Goal: Information Seeking & Learning: Understand process/instructions

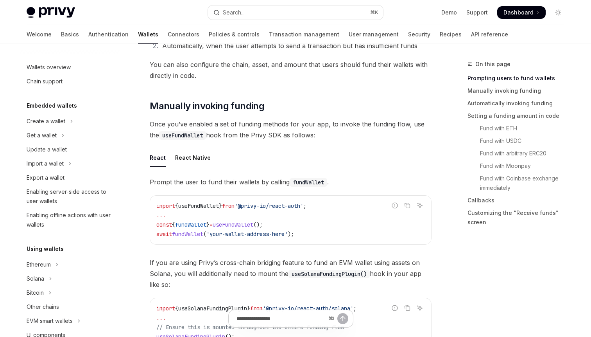
scroll to position [181, 0]
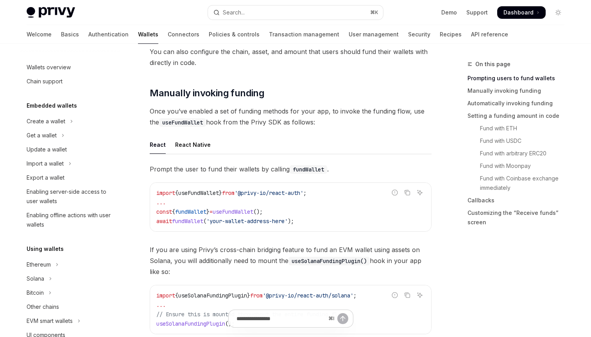
click at [222, 192] on span "}" at bounding box center [220, 192] width 3 height 7
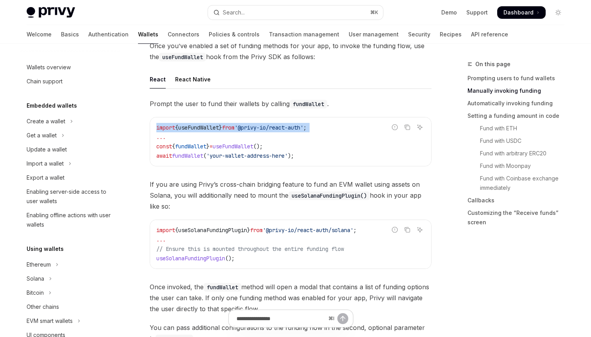
scroll to position [253, 0]
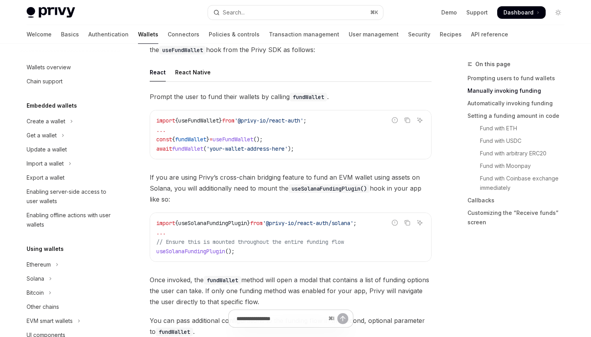
click at [263, 148] on span "'your-wallet-address-here'" at bounding box center [246, 148] width 81 height 7
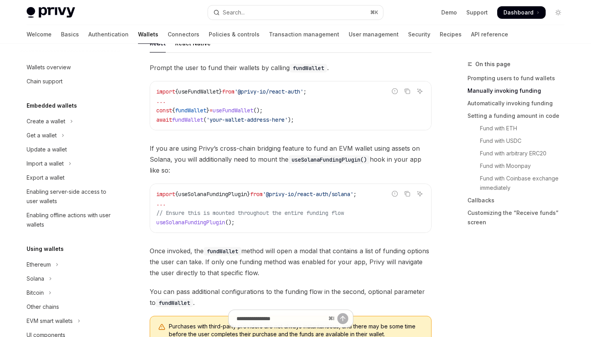
click at [263, 161] on span "If you are using Privy’s cross-chain bridging feature to fund an EVM wallet usi…" at bounding box center [291, 159] width 282 height 33
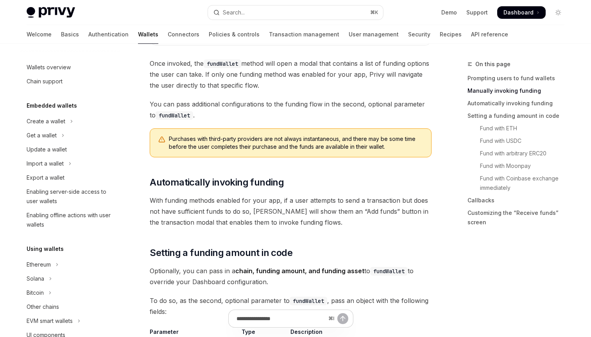
scroll to position [515, 0]
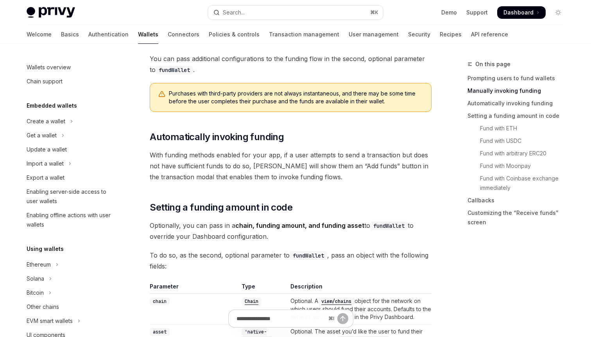
click at [268, 158] on span "With funding methods enabled for your app, if a user attempts to send a transac…" at bounding box center [291, 165] width 282 height 33
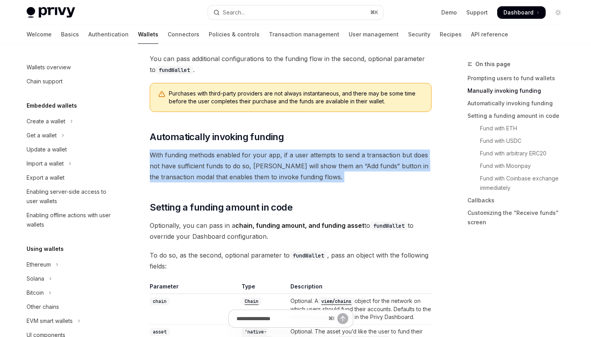
click at [268, 158] on span "With funding methods enabled for your app, if a user attempts to send a transac…" at bounding box center [291, 165] width 282 height 33
click at [266, 173] on span "With funding methods enabled for your app, if a user attempts to send a transac…" at bounding box center [291, 165] width 282 height 33
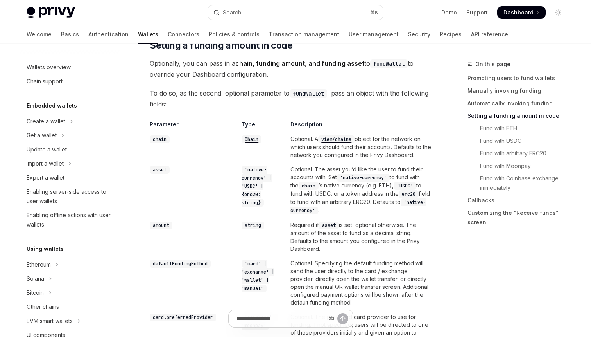
scroll to position [668, 0]
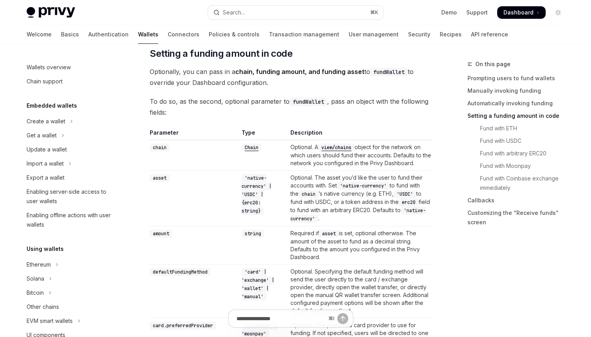
click at [347, 148] on code "viem/chains" at bounding box center [336, 147] width 36 height 8
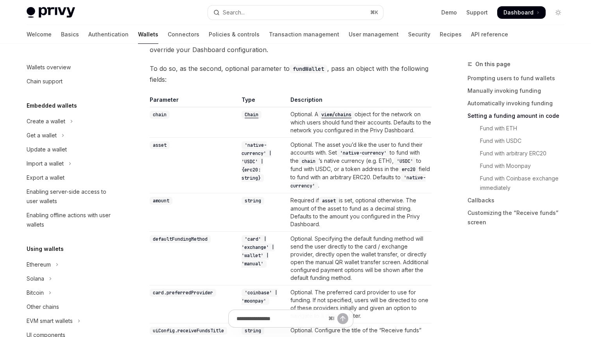
scroll to position [704, 0]
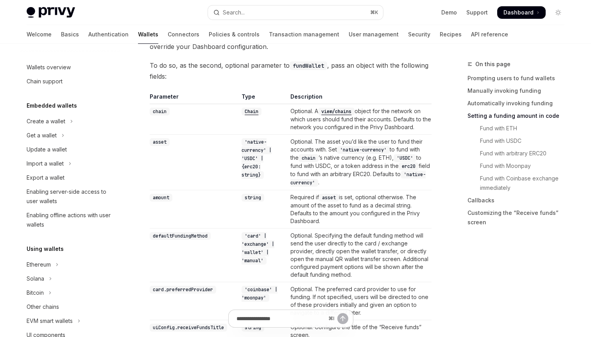
click at [157, 140] on code "asset" at bounding box center [160, 142] width 20 height 8
copy code "asset"
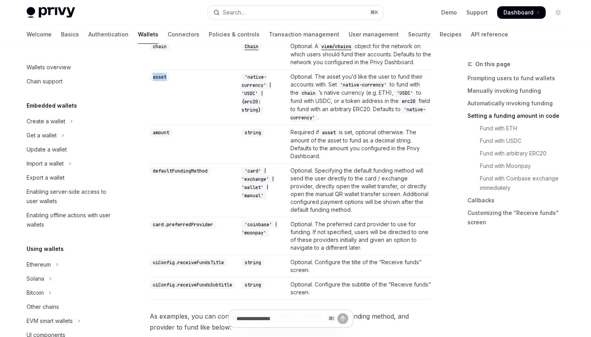
scroll to position [797, 0]
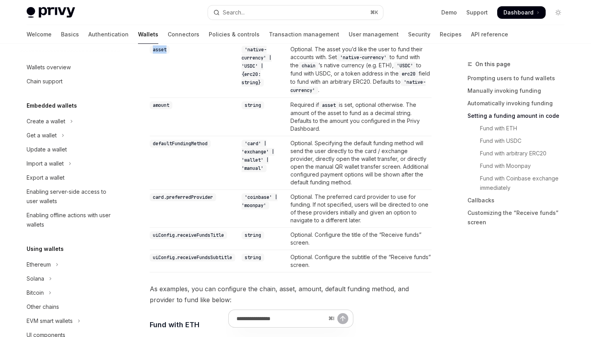
click at [259, 203] on code "'coinbase' | 'moonpay'" at bounding box center [260, 201] width 36 height 16
copy code "moonpay"
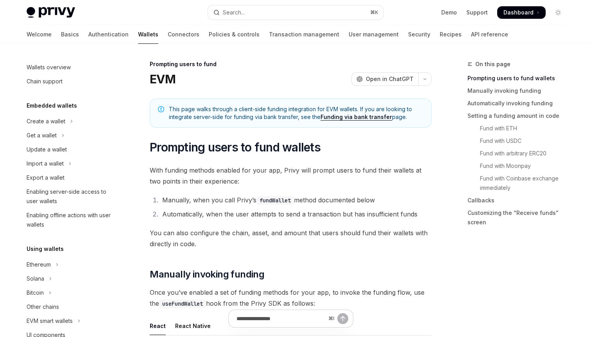
scroll to position [16, 0]
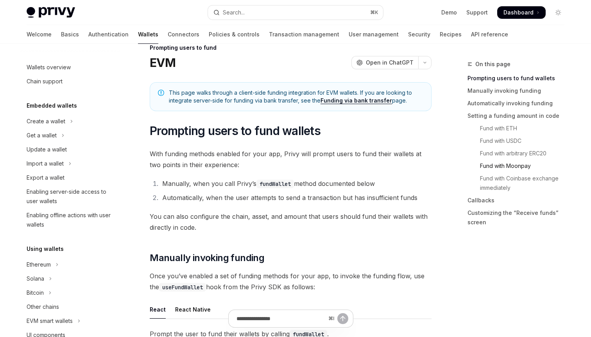
click at [513, 162] on link "Fund with Moonpay" at bounding box center [518, 165] width 103 height 13
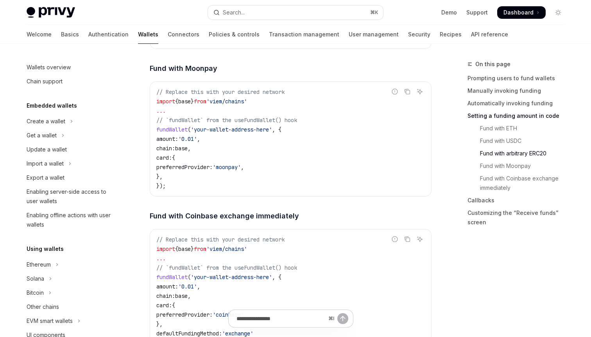
scroll to position [1435, 0]
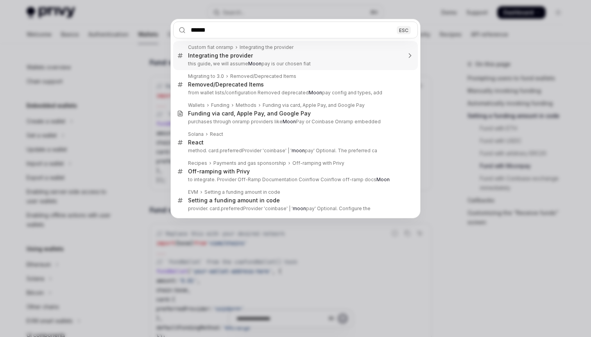
type input "*******"
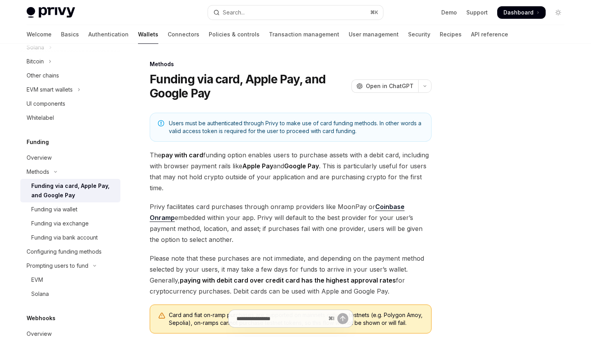
scroll to position [16, 0]
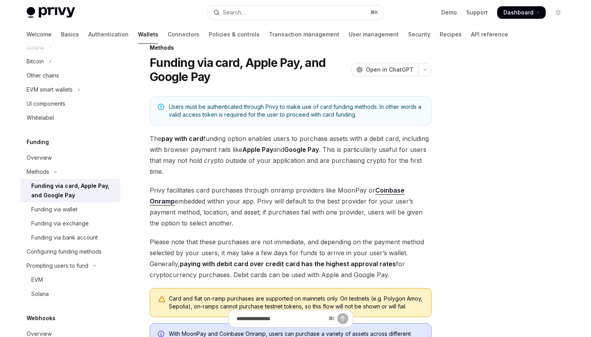
click at [238, 156] on span "The pay with card funding option enables users to purchase assets with a debit …" at bounding box center [291, 155] width 282 height 44
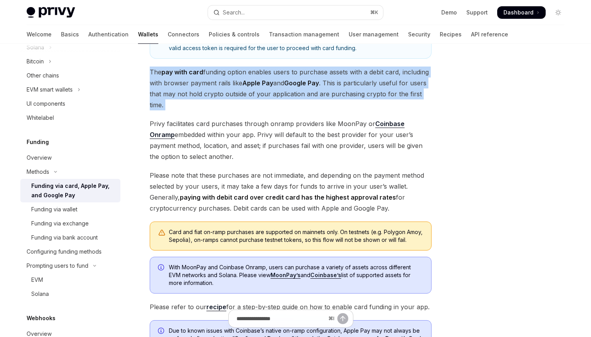
scroll to position [84, 0]
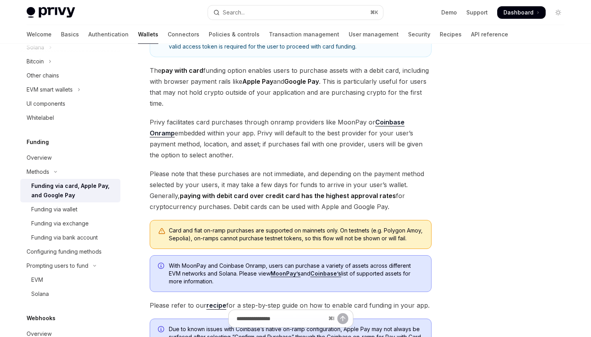
click at [270, 238] on div "Card and fiat on-ramp purchases are supported on mainnets only. On testnets (e.…" at bounding box center [296, 234] width 254 height 16
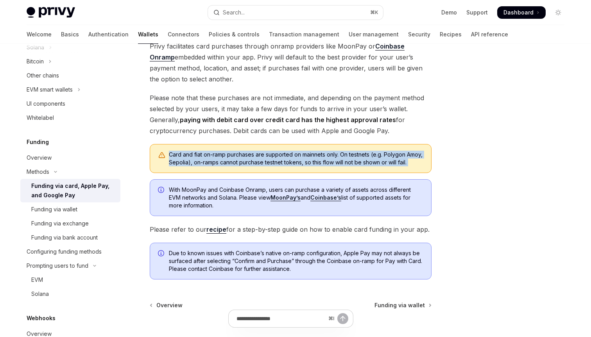
scroll to position [161, 0]
click at [287, 201] on link "MoonPay’s" at bounding box center [285, 196] width 30 height 7
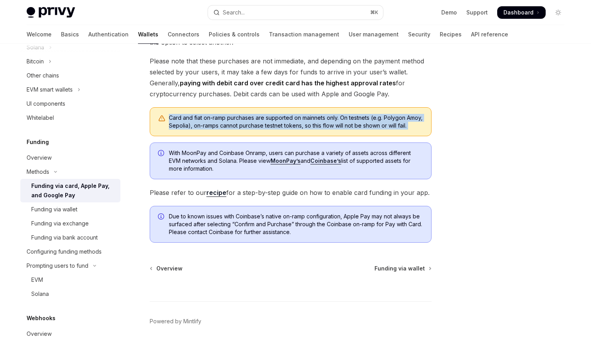
scroll to position [210, 0]
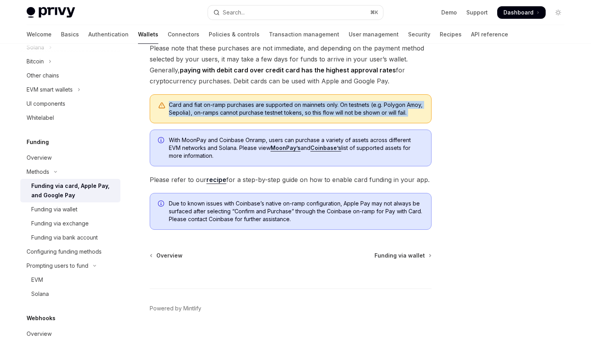
click at [220, 184] on link "recipe" at bounding box center [216, 179] width 20 height 8
type textarea "*"
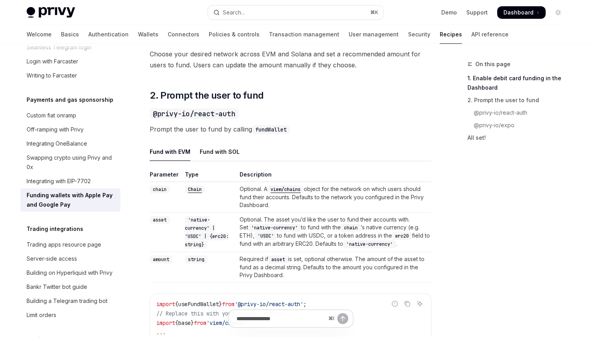
scroll to position [497, 0]
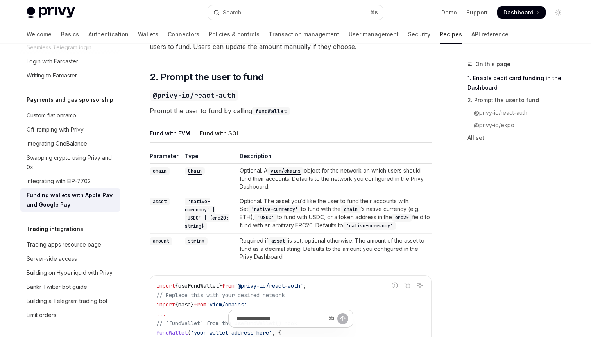
click at [330, 188] on td "Optional. A viem/chains object for the network on which users should fund their…" at bounding box center [333, 178] width 195 height 30
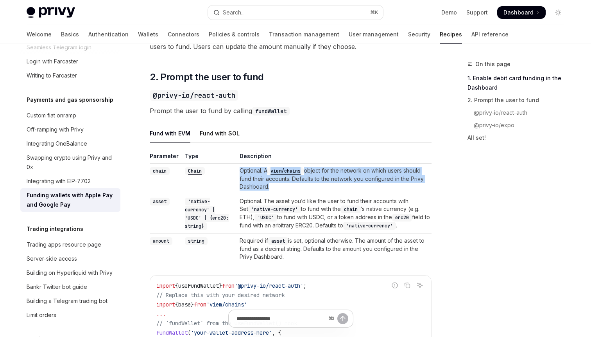
click at [330, 188] on td "Optional. A viem/chains object for the network on which users should fund their…" at bounding box center [333, 178] width 195 height 30
click at [306, 228] on td "Optional. The asset you’d like the user to fund their accounts with. Set 'nativ…" at bounding box center [333, 213] width 195 height 39
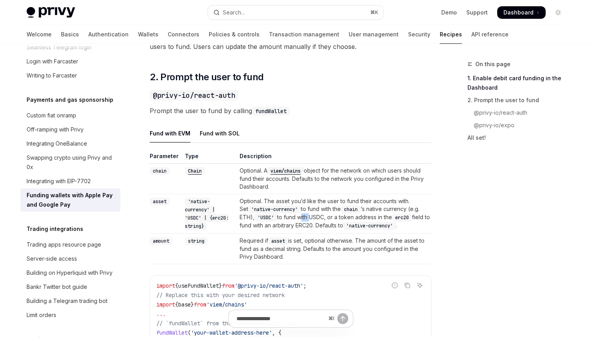
click at [306, 228] on td "Optional. The asset you’d like the user to fund their accounts with. Set 'nativ…" at bounding box center [333, 213] width 195 height 39
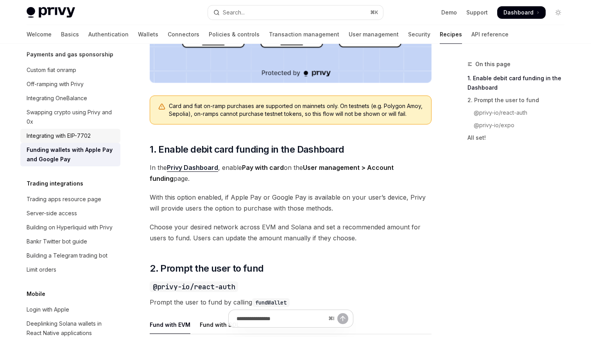
scroll to position [701, 0]
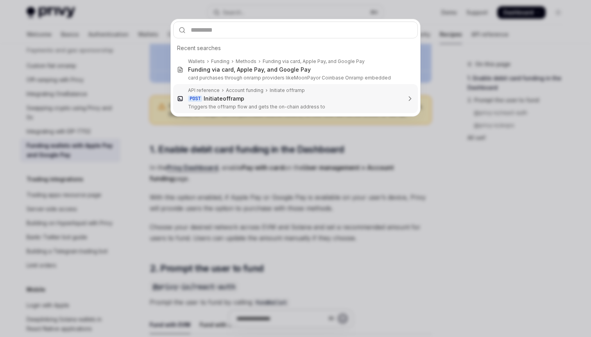
type input "*"
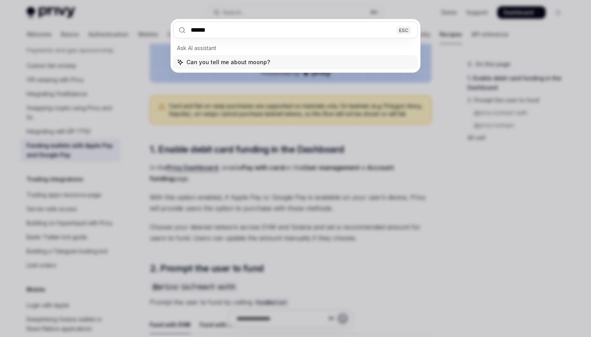
type input "*******"
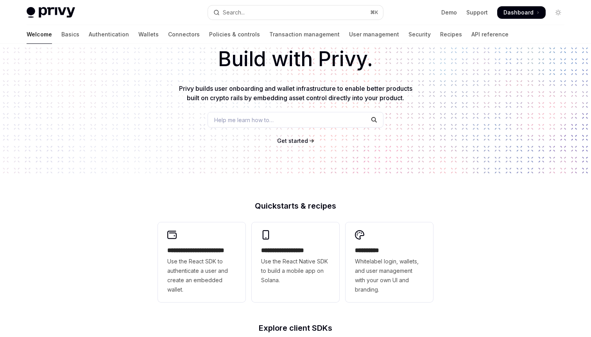
scroll to position [64, 0]
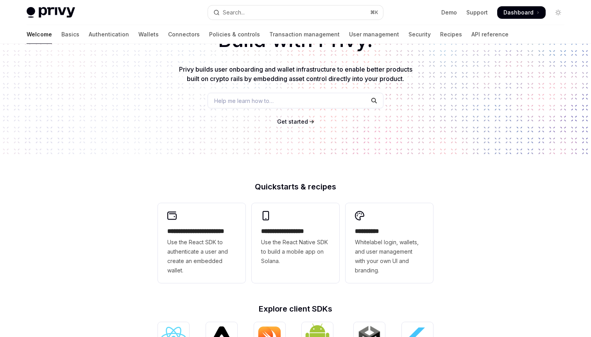
click at [290, 120] on span "Get started" at bounding box center [292, 121] width 31 height 7
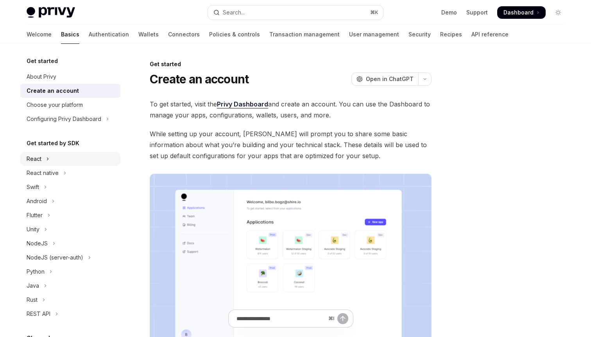
click at [47, 161] on icon "Toggle React section" at bounding box center [47, 158] width 3 height 9
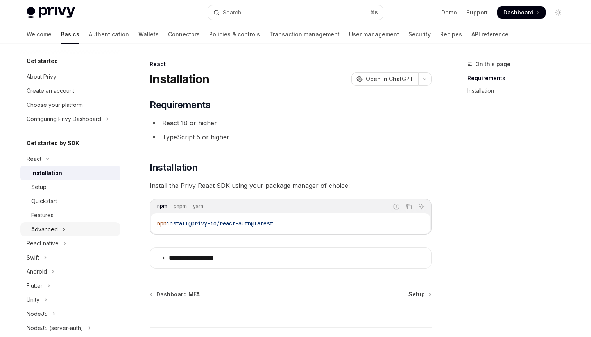
click at [40, 227] on div "Advanced" at bounding box center [44, 228] width 27 height 9
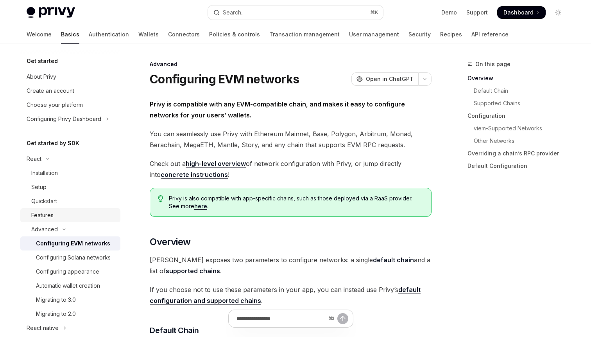
scroll to position [48, 0]
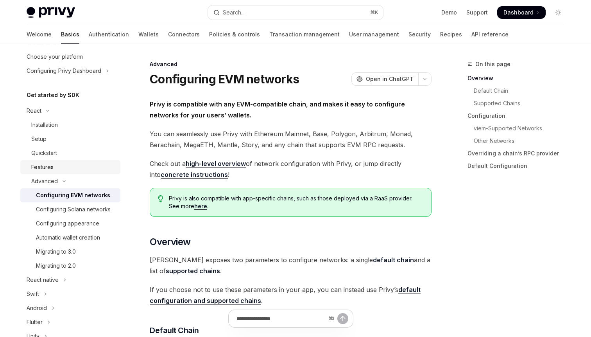
click at [41, 173] on link "Features" at bounding box center [70, 167] width 100 height 14
type textarea "*"
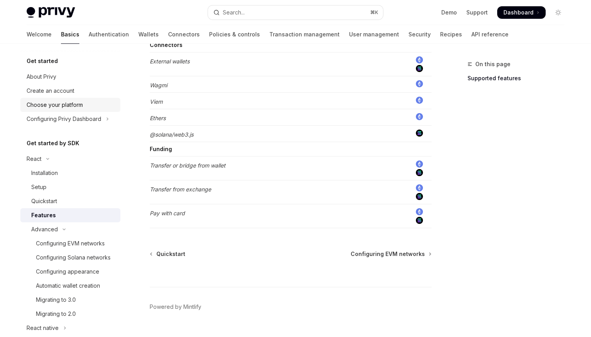
scroll to position [631, 0]
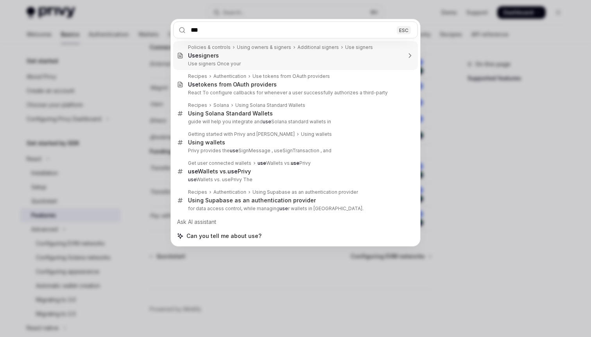
type input "***"
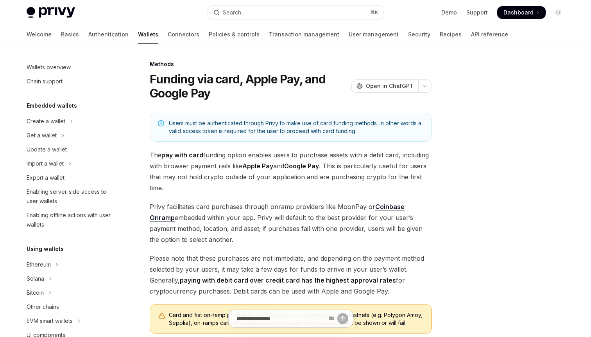
type textarea "*"
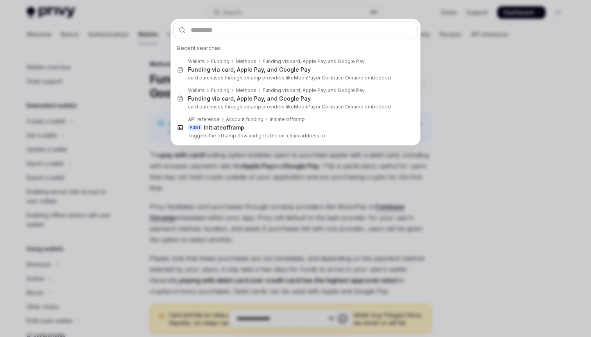
type input "*"
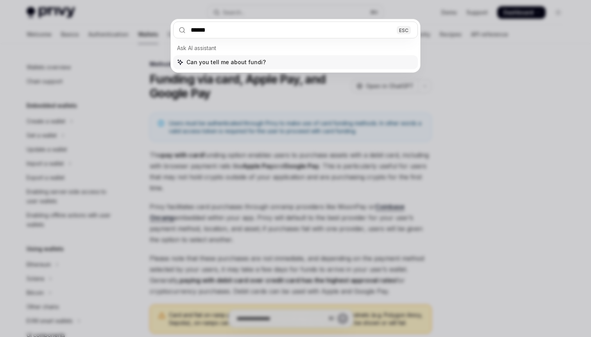
type input "*******"
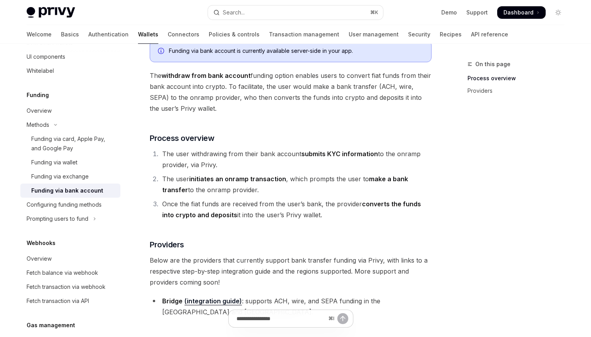
scroll to position [57, 0]
click at [74, 141] on div "Funding via card, Apple Pay, and Google Pay" at bounding box center [73, 143] width 84 height 19
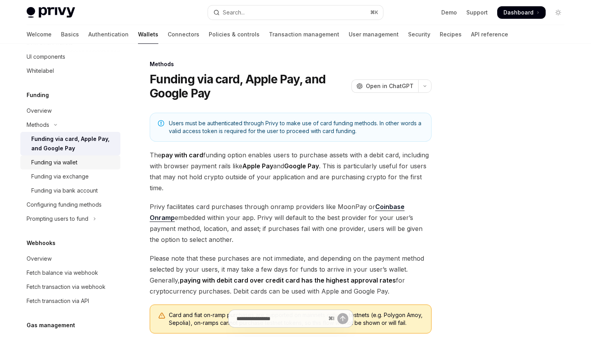
click at [75, 160] on div "Funding via wallet" at bounding box center [54, 162] width 46 height 9
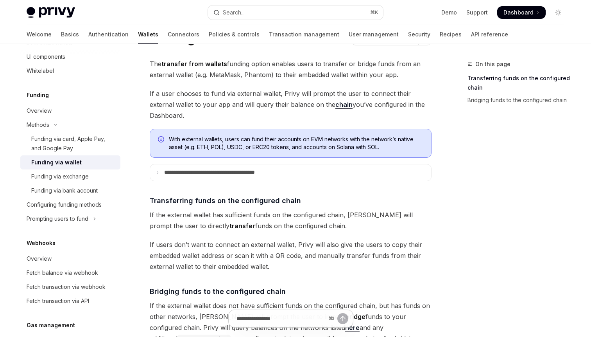
scroll to position [66, 0]
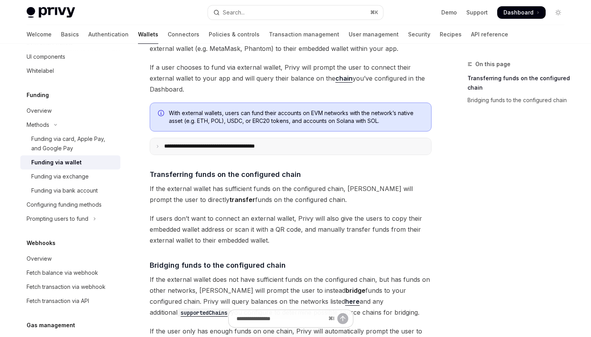
click at [269, 143] on p "**********" at bounding box center [226, 146] width 125 height 7
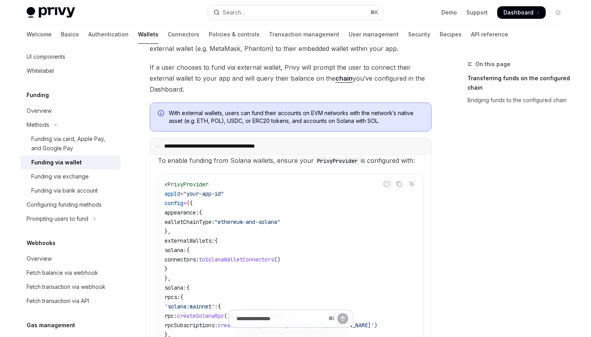
click at [269, 143] on p "**********" at bounding box center [225, 146] width 123 height 7
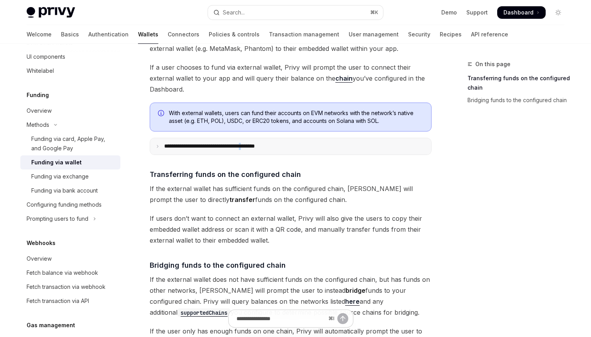
click at [269, 143] on p "**********" at bounding box center [226, 146] width 125 height 7
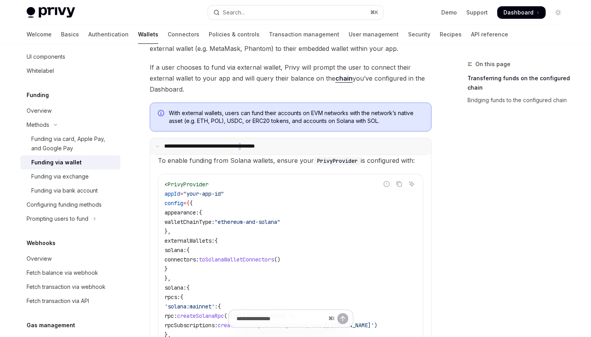
click at [269, 143] on p "**********" at bounding box center [225, 146] width 123 height 7
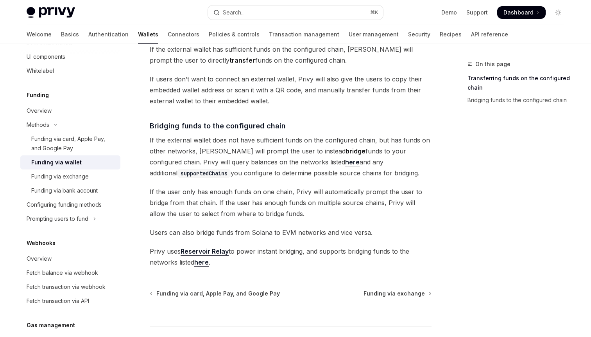
scroll to position [206, 0]
click at [205, 260] on link "here" at bounding box center [201, 262] width 14 height 8
click at [39, 172] on div "Funding via exchange" at bounding box center [59, 176] width 57 height 9
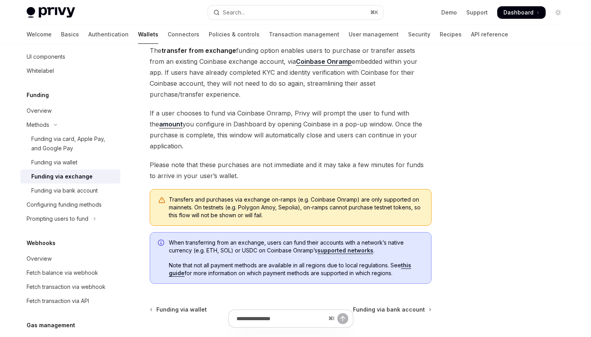
scroll to position [63, 0]
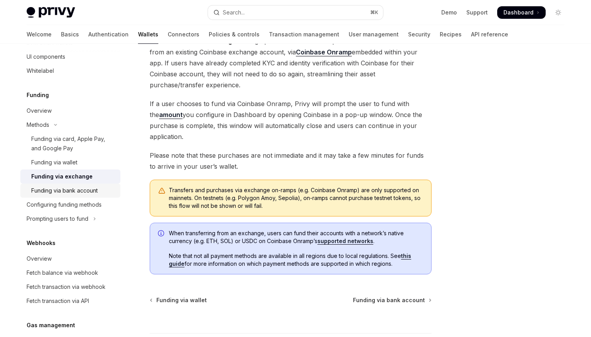
click at [60, 193] on div "Funding via bank account" at bounding box center [64, 190] width 66 height 9
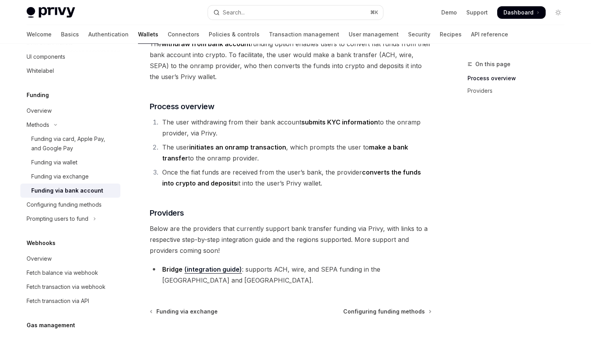
scroll to position [95, 0]
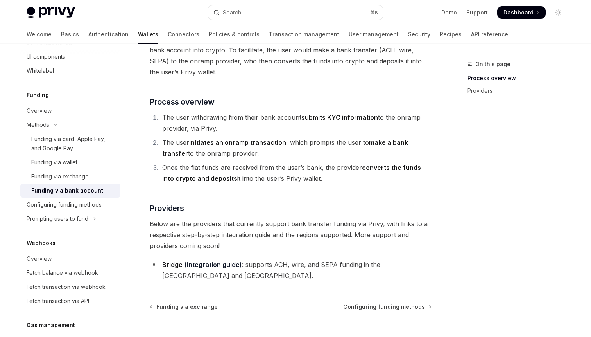
click at [204, 263] on link "(integration guide)" at bounding box center [212, 264] width 57 height 8
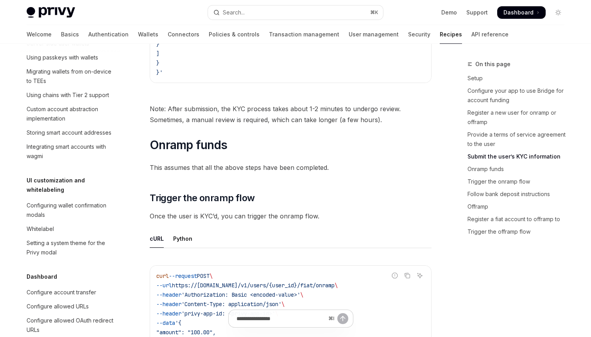
scroll to position [1458, 0]
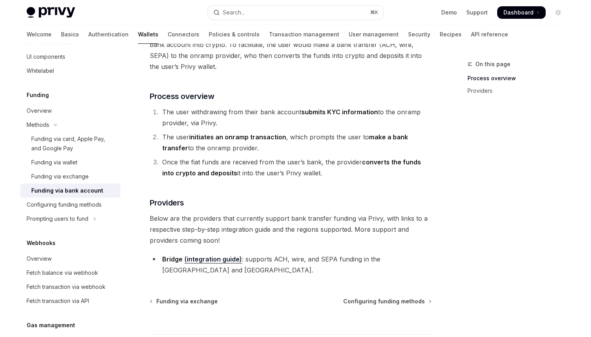
scroll to position [95, 0]
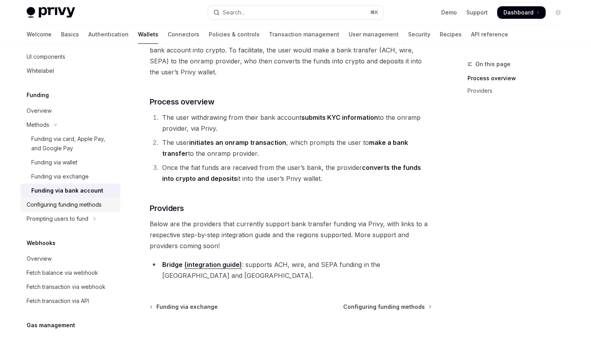
click at [65, 207] on div "Configuring funding methods" at bounding box center [64, 204] width 75 height 9
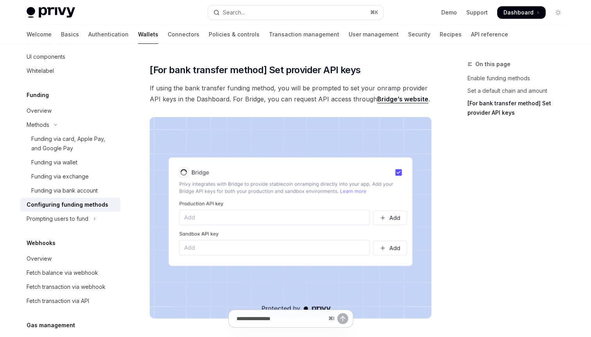
scroll to position [673, 0]
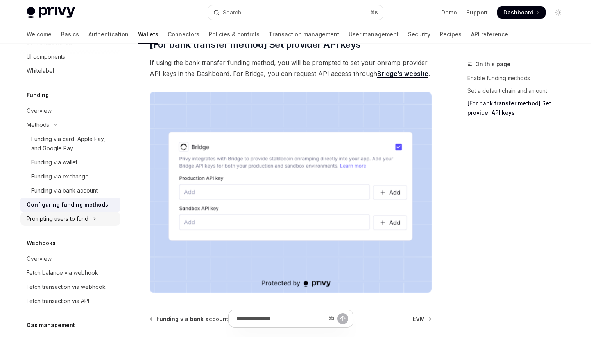
click at [55, 223] on button "Prompting users to fund" at bounding box center [70, 218] width 100 height 14
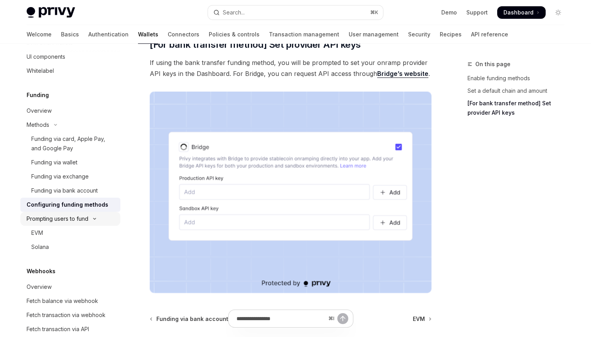
type textarea "*"
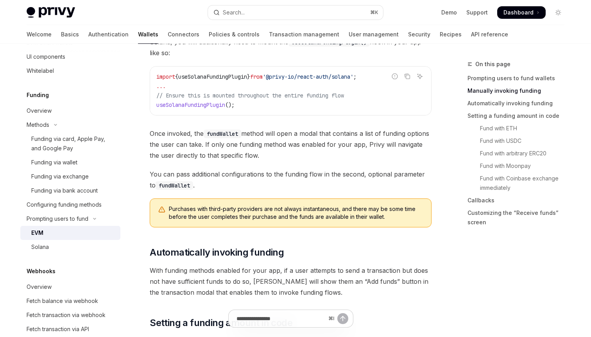
scroll to position [399, 0]
click at [200, 103] on span "useSolanaFundingPlugin" at bounding box center [190, 105] width 69 height 7
click at [192, 104] on span "useSolanaFundingPlugin" at bounding box center [190, 105] width 69 height 7
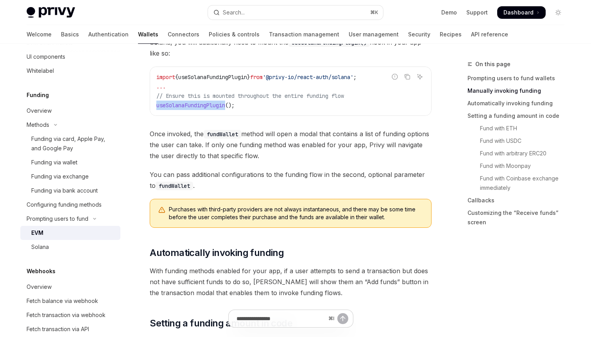
click at [192, 104] on span "useSolanaFundingPlugin" at bounding box center [190, 105] width 69 height 7
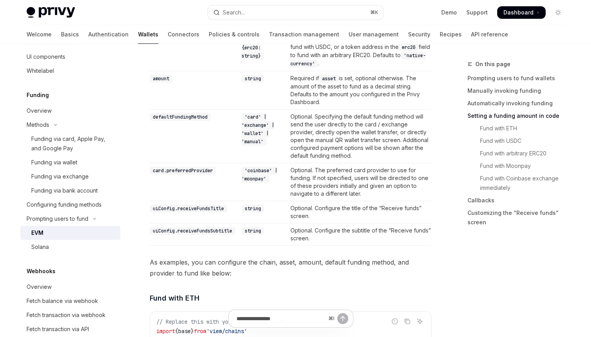
scroll to position [827, 0]
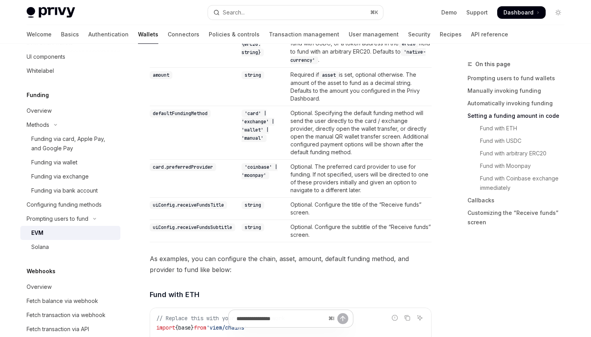
click at [213, 204] on code "uiConfig.receiveFundsTitle" at bounding box center [188, 205] width 77 height 8
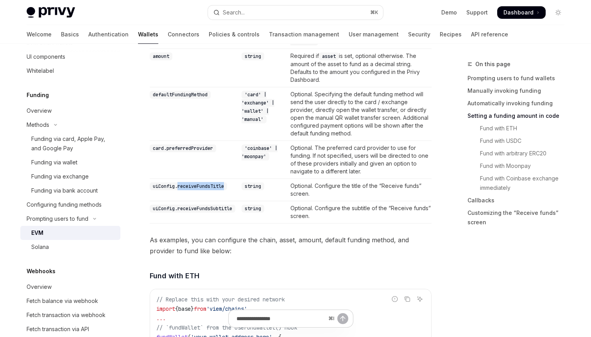
scroll to position [853, 0]
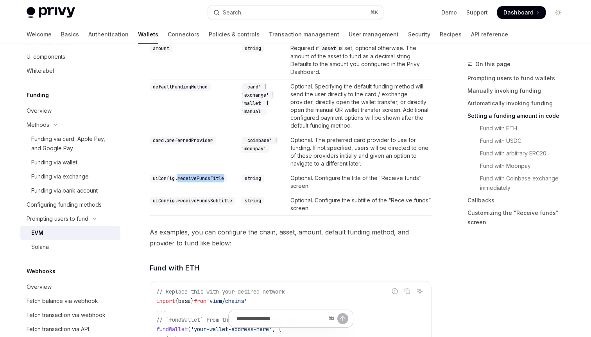
copy code "receiveFundsTitle"
click at [207, 197] on code "uiConfig.receiveFundsSubtitle" at bounding box center [193, 201] width 86 height 8
copy code "receiveFundsSubtitle"
